Goal: Task Accomplishment & Management: Manage account settings

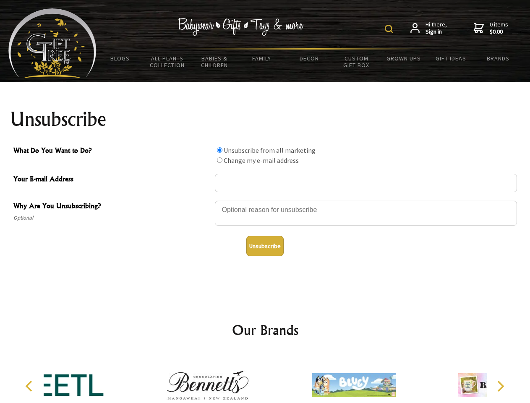
click at [390, 29] on img at bounding box center [389, 29] width 8 height 8
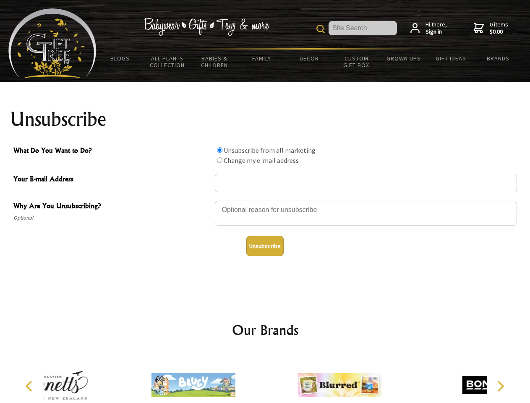
click at [265, 200] on div at bounding box center [366, 214] width 302 height 29
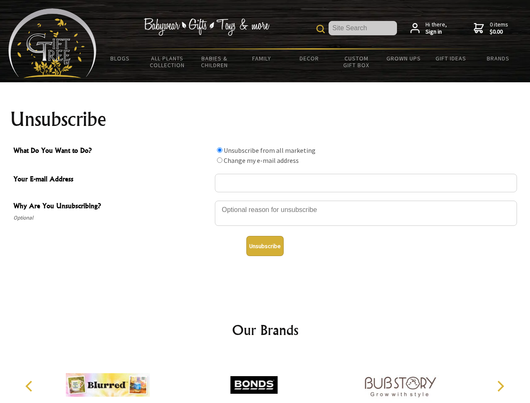
click at [220, 150] on input "What Do You Want to Do?" at bounding box center [219, 149] width 5 height 5
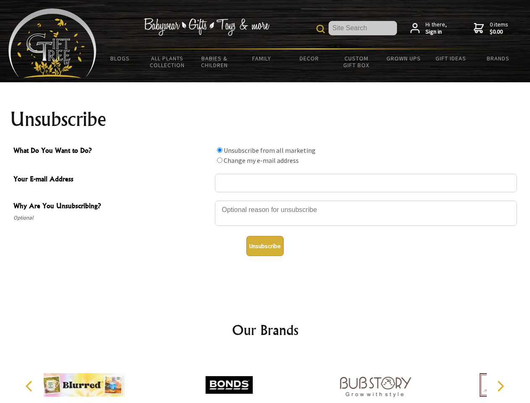
click at [220, 160] on input "What Do You Want to Do?" at bounding box center [219, 159] width 5 height 5
radio input "true"
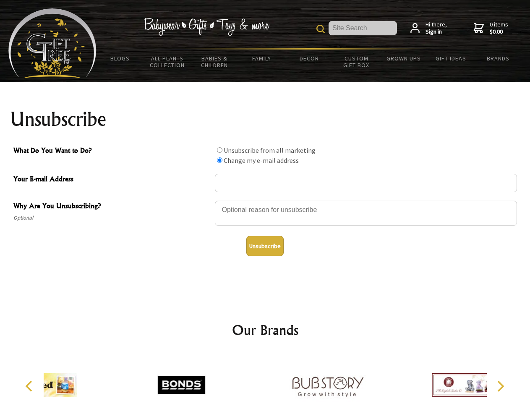
click at [265, 246] on button "Unsubscribe" at bounding box center [264, 246] width 37 height 20
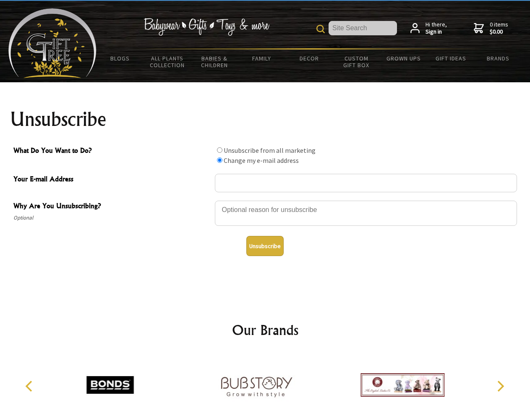
click at [265, 378] on div at bounding box center [265, 386] width 443 height 65
click at [30, 386] on icon "Previous" at bounding box center [29, 386] width 11 height 11
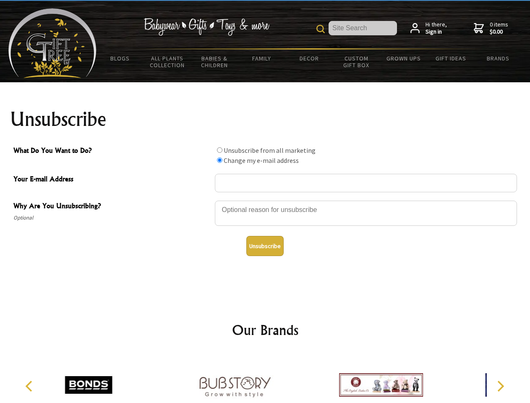
click at [500, 386] on icon "Next" at bounding box center [500, 386] width 11 height 11
